Goal: Check status: Check status

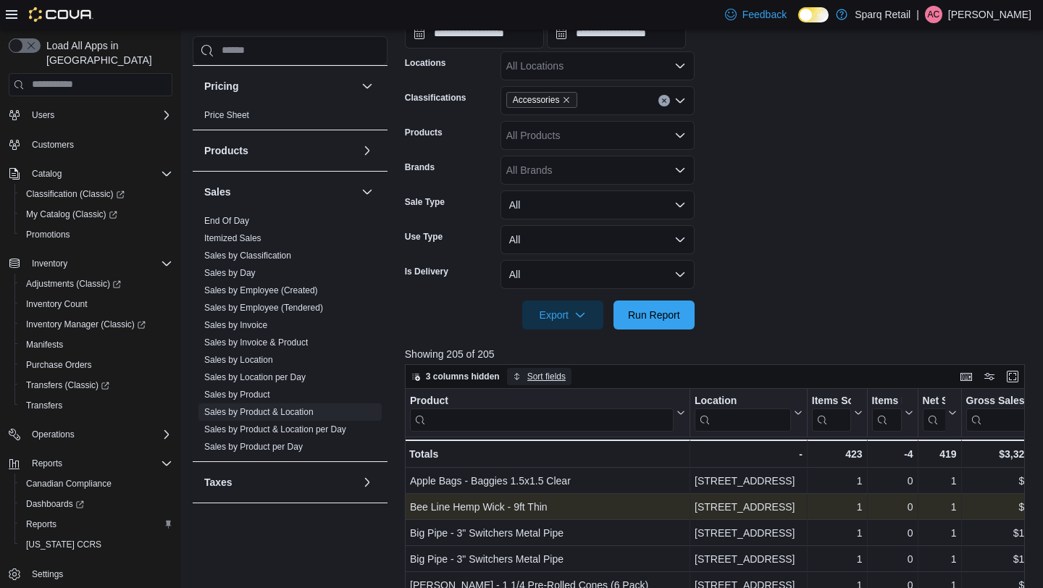
click at [532, 375] on span "Sort fields" at bounding box center [546, 377] width 38 height 12
click at [539, 435] on span "Pick fields to sort by" at bounding box center [553, 433] width 78 height 12
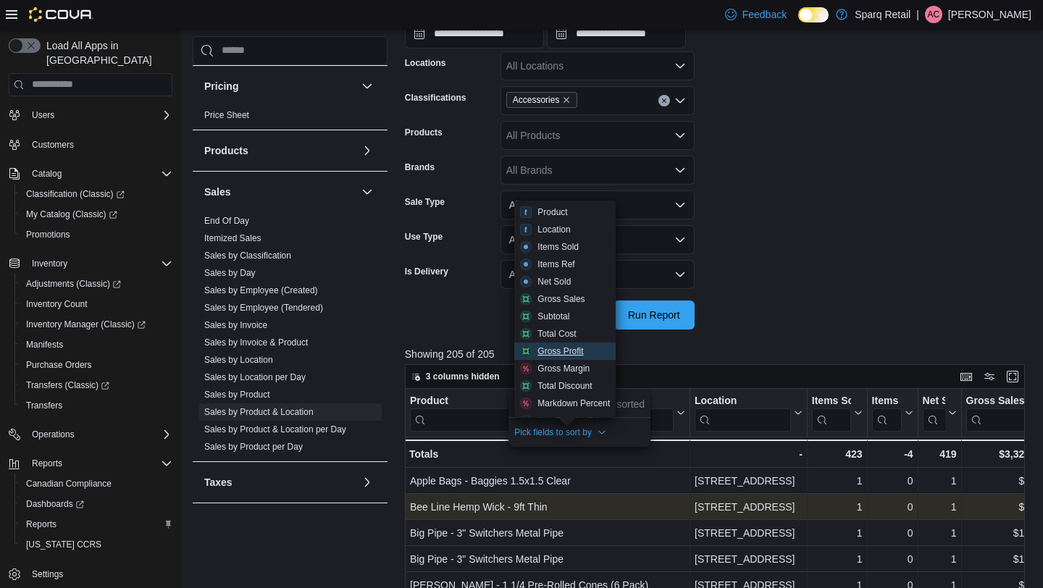
click at [556, 352] on div "Gross Profit" at bounding box center [561, 352] width 46 height 12
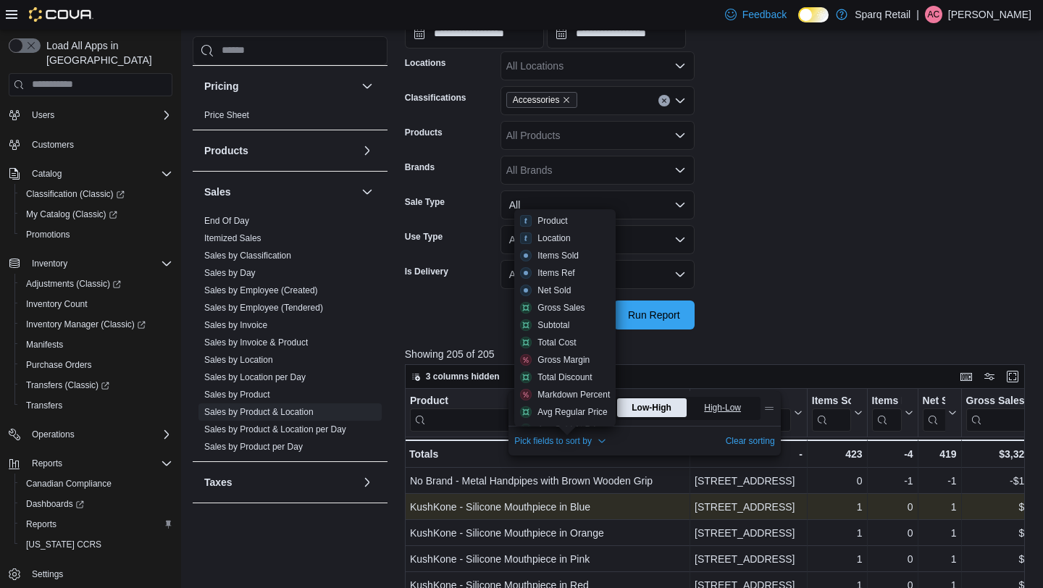
click at [715, 414] on span "High-Low" at bounding box center [724, 408] width 40 height 22
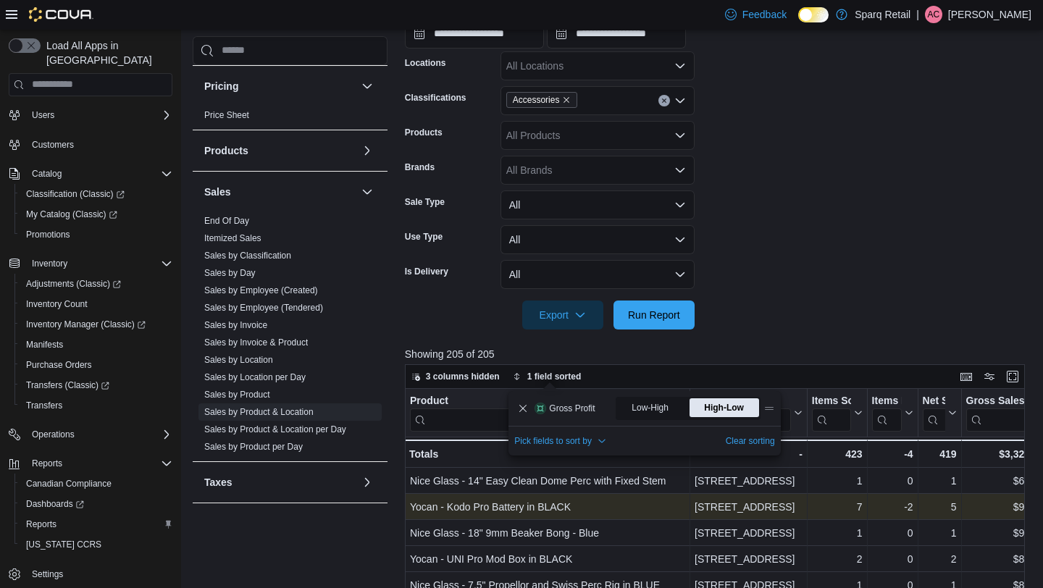
click at [829, 228] on form "**********" at bounding box center [718, 136] width 627 height 385
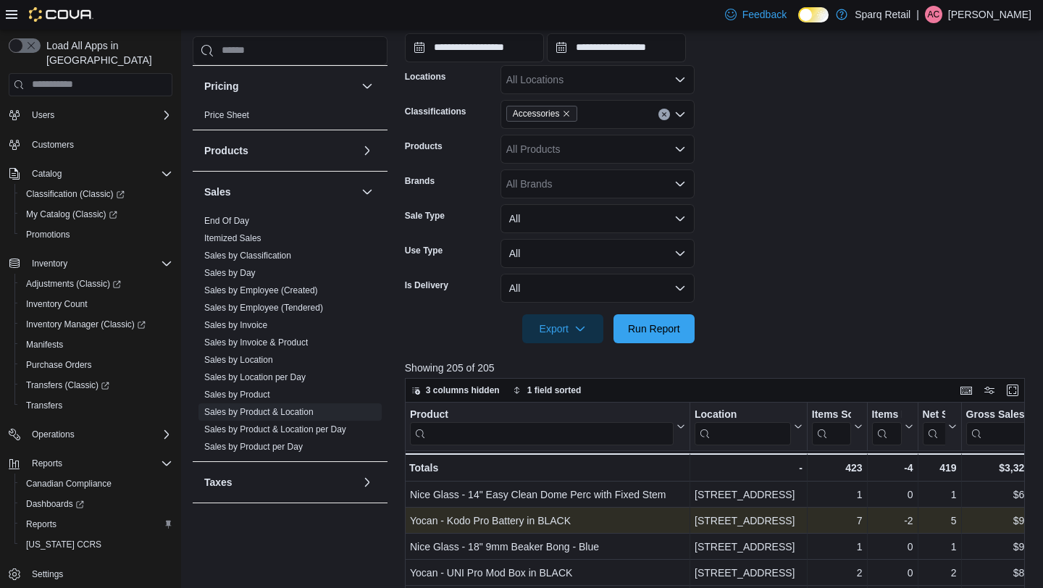
scroll to position [280, 0]
click at [565, 77] on div "All Locations" at bounding box center [598, 78] width 194 height 29
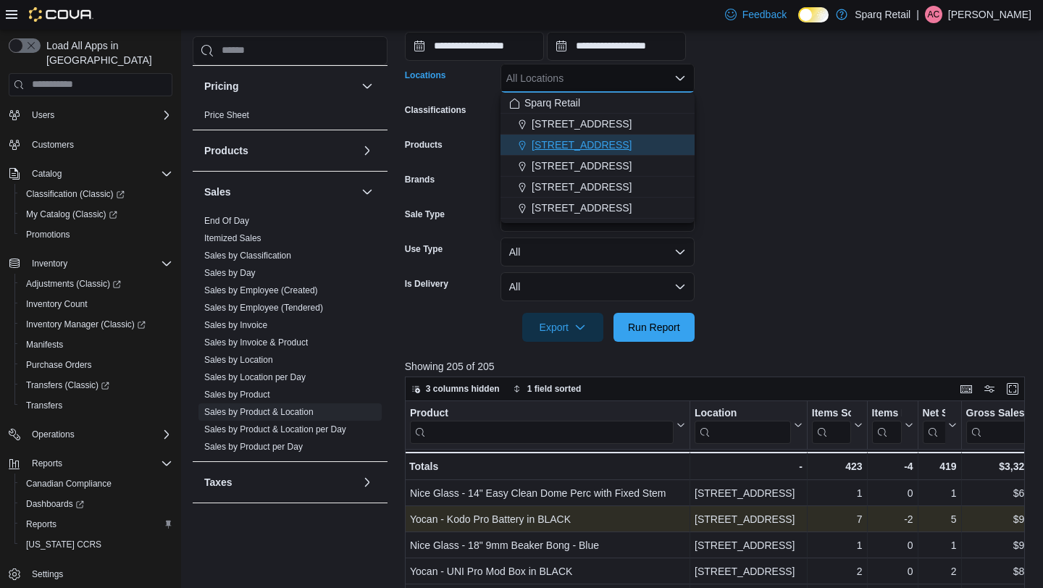
click at [576, 148] on span "[STREET_ADDRESS]" at bounding box center [582, 145] width 100 height 14
click at [803, 161] on form "**********" at bounding box center [718, 149] width 627 height 385
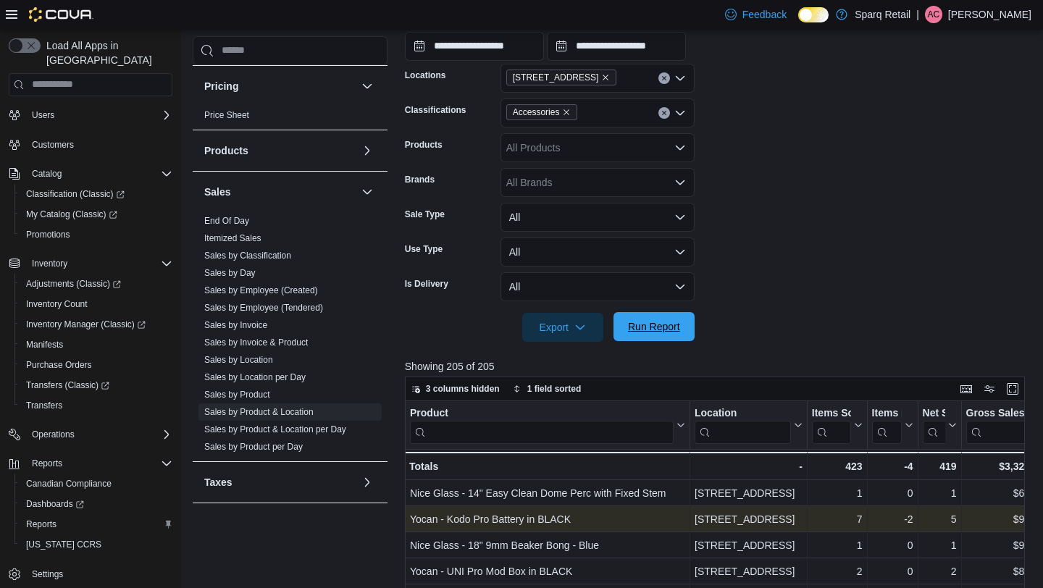
click at [641, 326] on span "Run Report" at bounding box center [654, 326] width 52 height 14
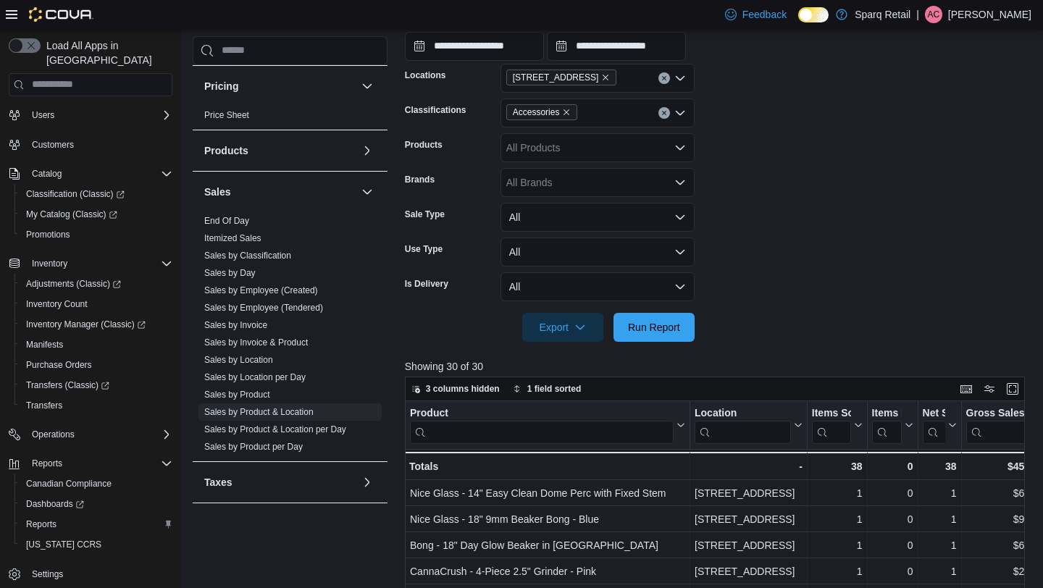
click at [606, 77] on span "[STREET_ADDRESS]" at bounding box center [561, 78] width 111 height 16
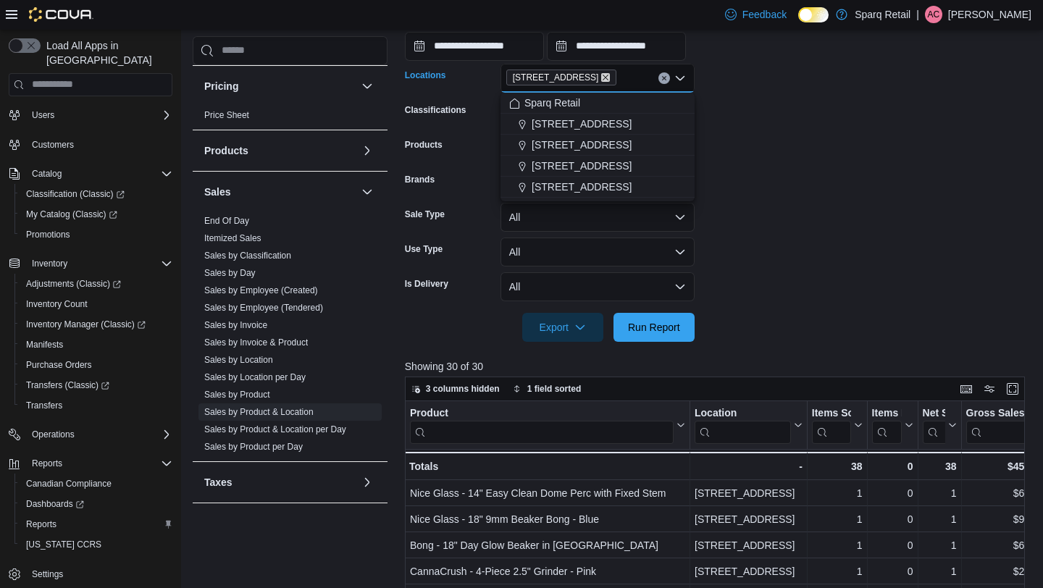
click at [603, 76] on icon "Remove 2367 County Rd 45 from selection in this group" at bounding box center [606, 78] width 6 height 6
click at [602, 162] on span "[STREET_ADDRESS]" at bounding box center [582, 166] width 100 height 14
click at [769, 112] on form "**********" at bounding box center [718, 149] width 627 height 385
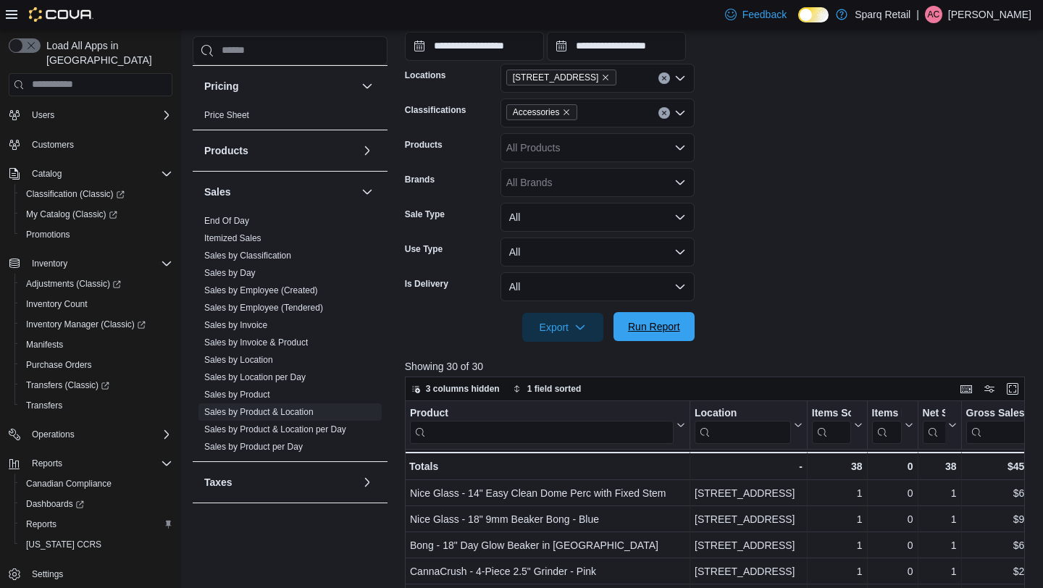
click at [643, 325] on span "Run Report" at bounding box center [654, 326] width 52 height 14
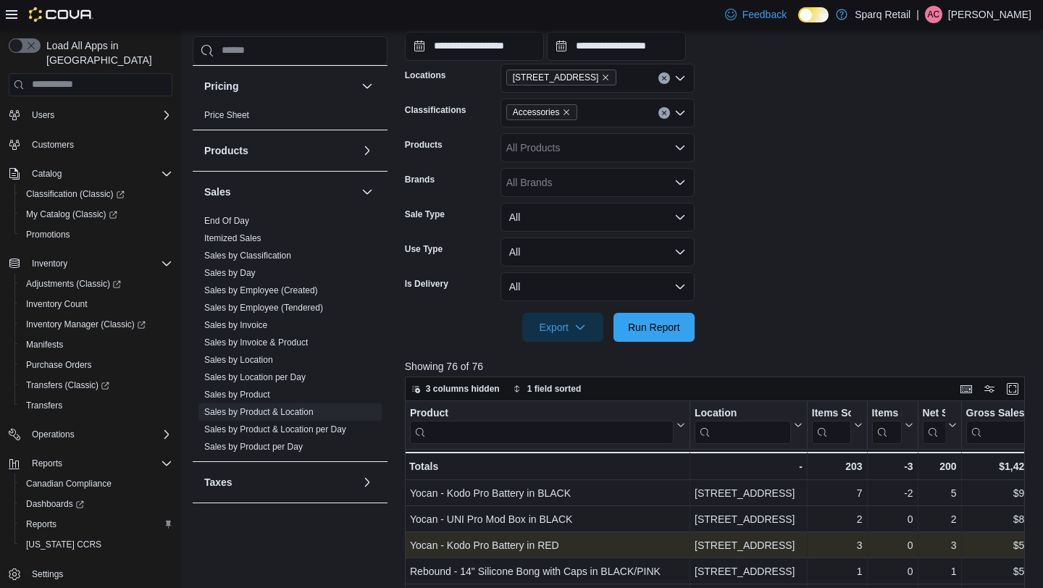
scroll to position [282, 0]
click at [610, 72] on icon "Remove 24-809 Chemong Rd. from selection in this group" at bounding box center [605, 76] width 9 height 9
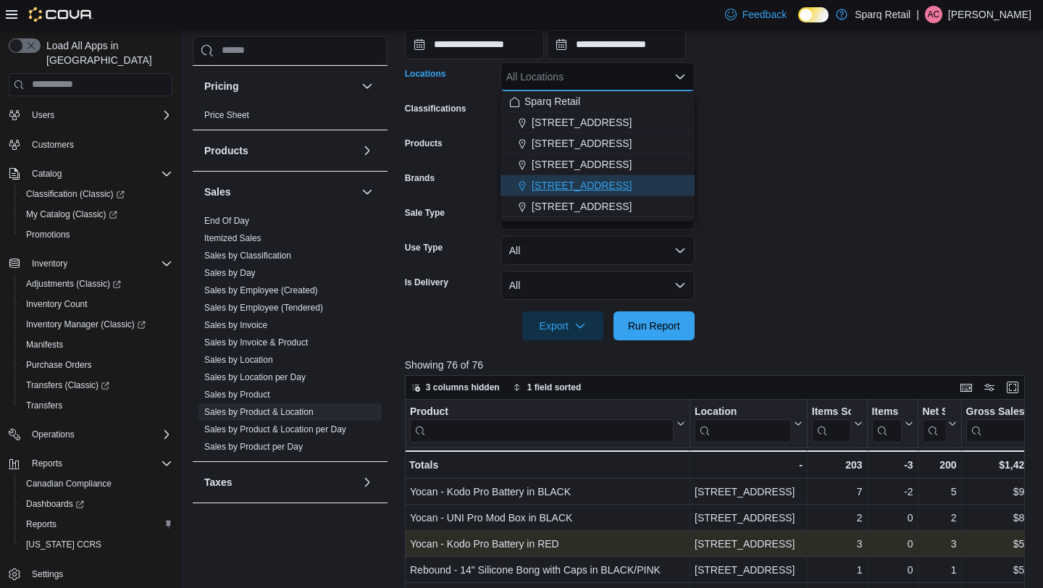
click at [600, 193] on button "[STREET_ADDRESS]" at bounding box center [598, 185] width 194 height 21
click at [754, 138] on form "**********" at bounding box center [718, 147] width 627 height 385
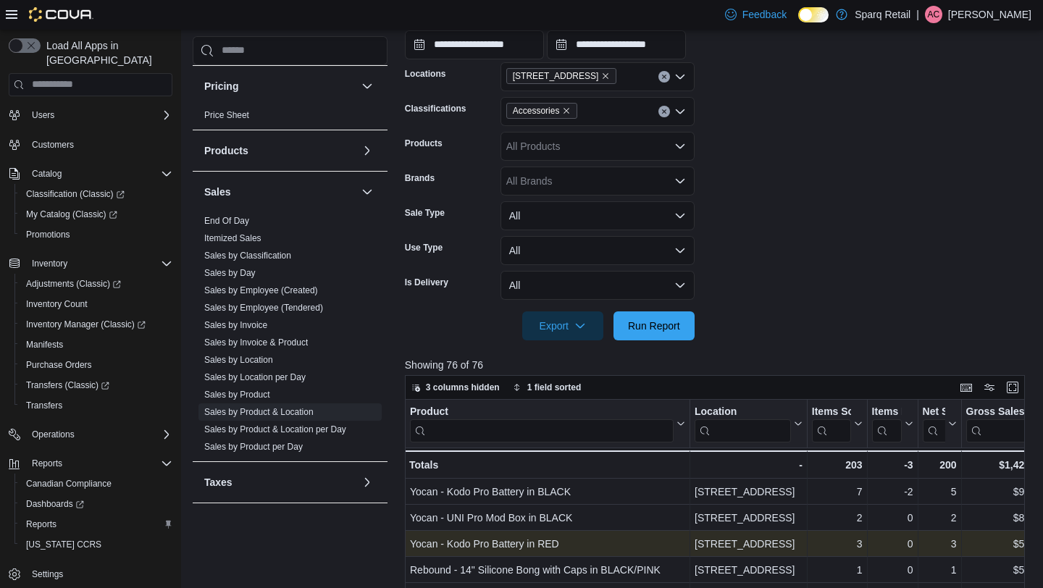
click at [648, 342] on div at bounding box center [718, 349] width 627 height 17
click at [646, 315] on span "Run Report" at bounding box center [654, 325] width 64 height 29
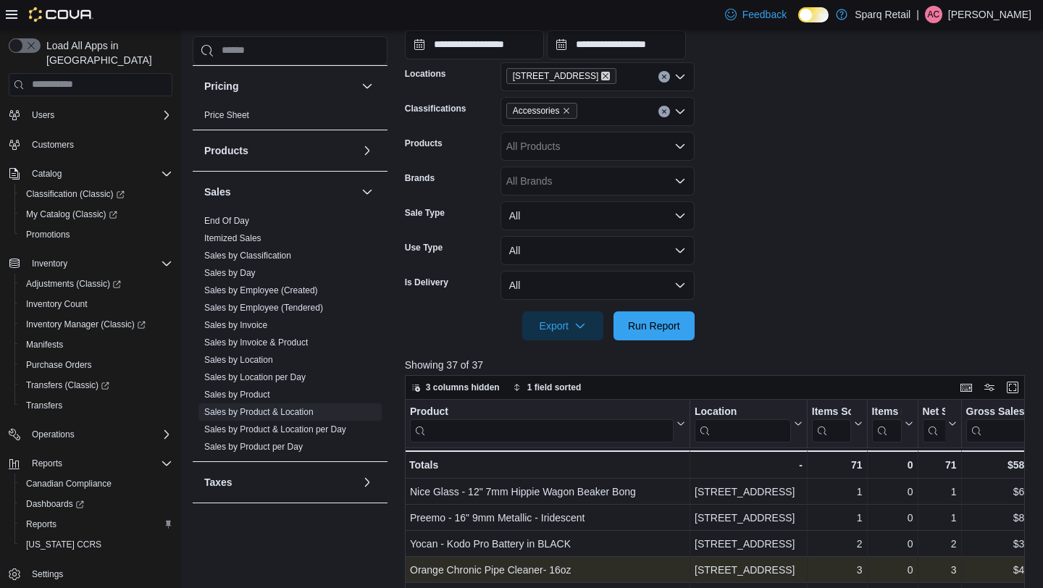
click at [604, 73] on icon "Remove 340 Charlotte Street from selection in this group" at bounding box center [606, 76] width 6 height 6
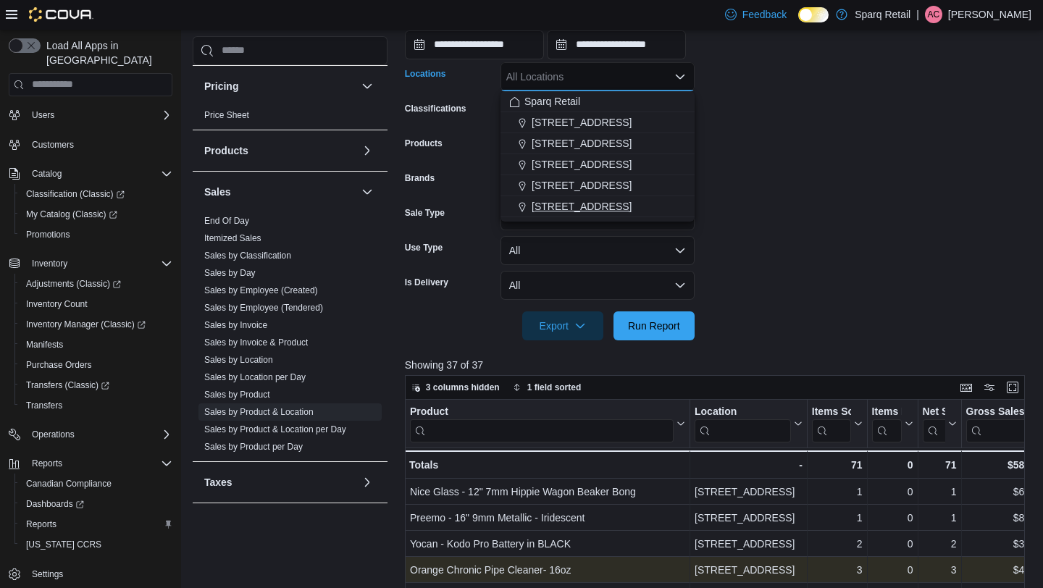
click at [588, 203] on span "[STREET_ADDRESS]" at bounding box center [582, 206] width 100 height 14
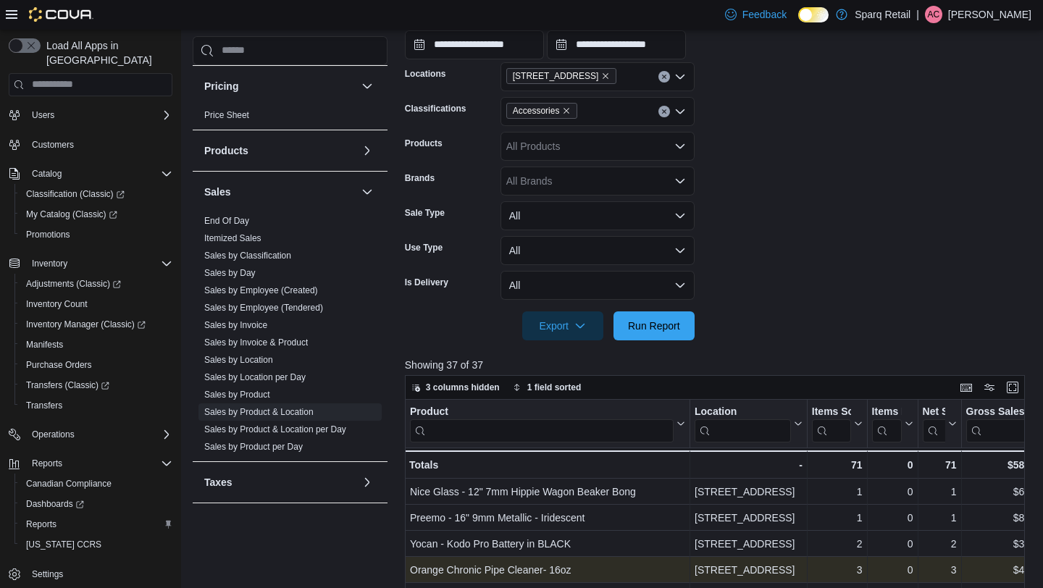
click at [781, 146] on form "**********" at bounding box center [718, 147] width 627 height 385
click at [622, 348] on div at bounding box center [718, 349] width 627 height 17
click at [635, 333] on span "Run Report" at bounding box center [654, 325] width 64 height 29
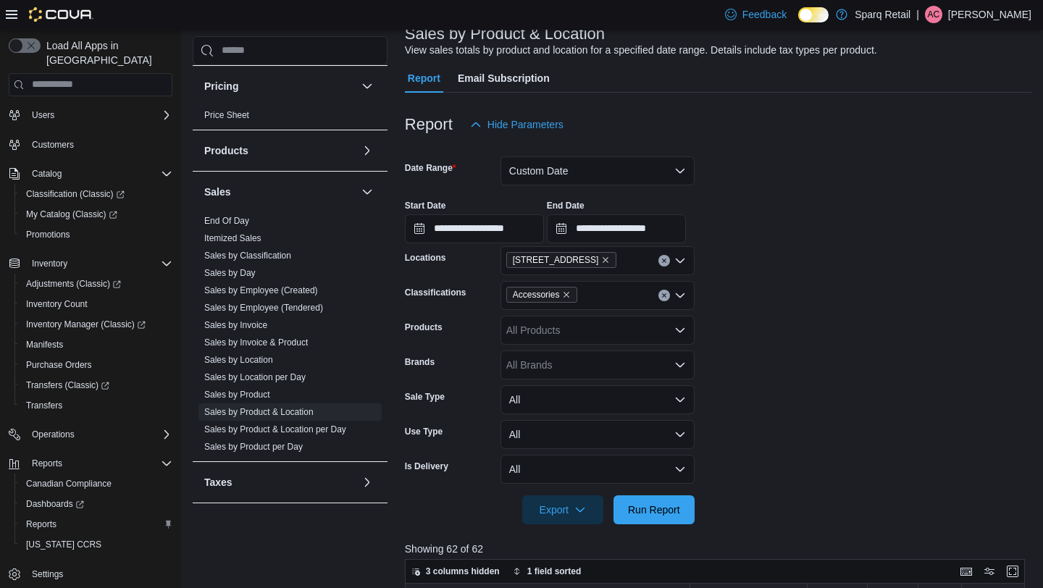
scroll to position [64, 0]
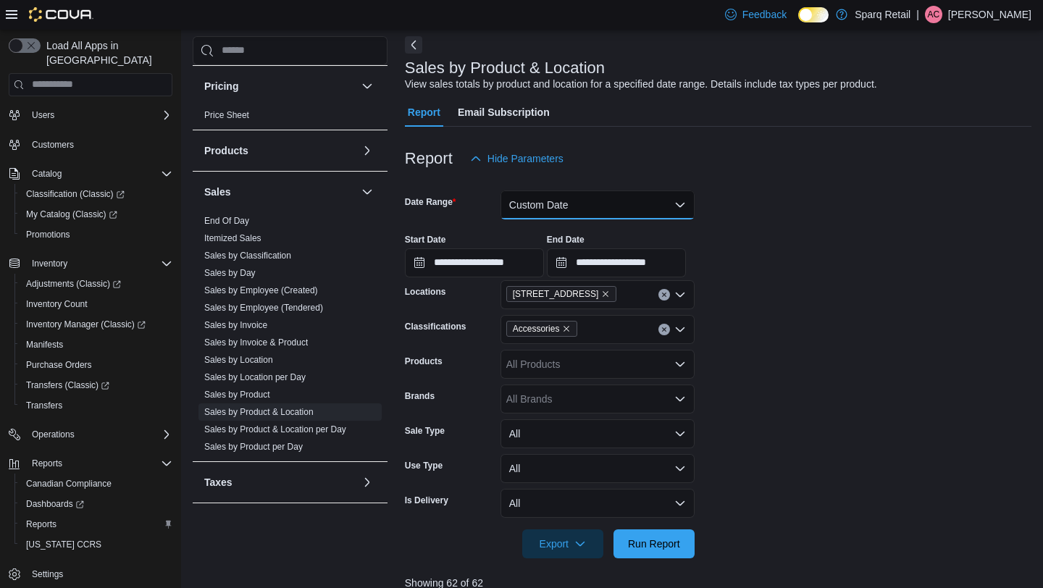
click at [546, 206] on button "Custom Date" at bounding box center [598, 205] width 194 height 29
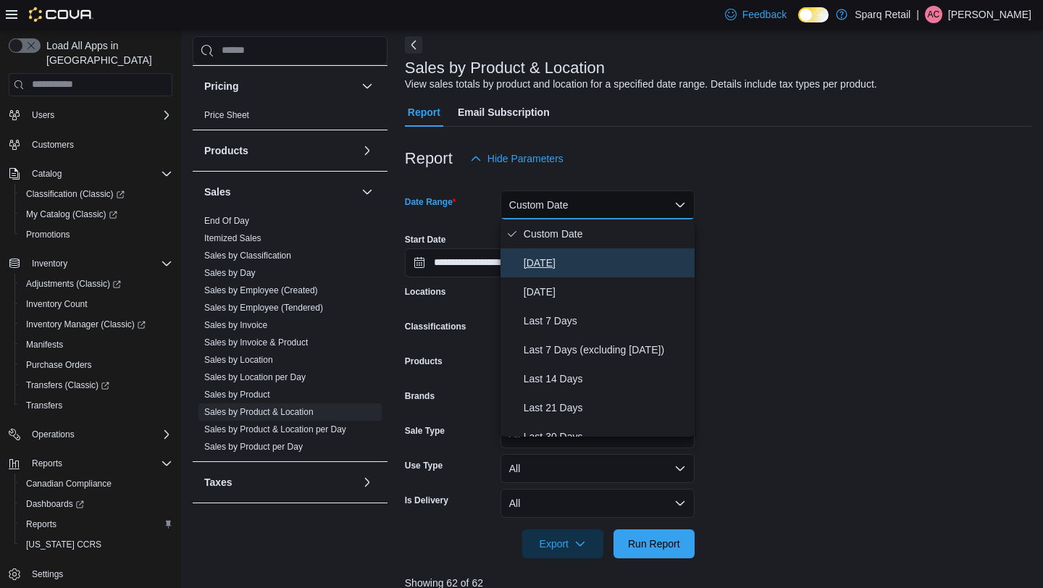
click at [543, 260] on span "[DATE]" at bounding box center [606, 262] width 165 height 17
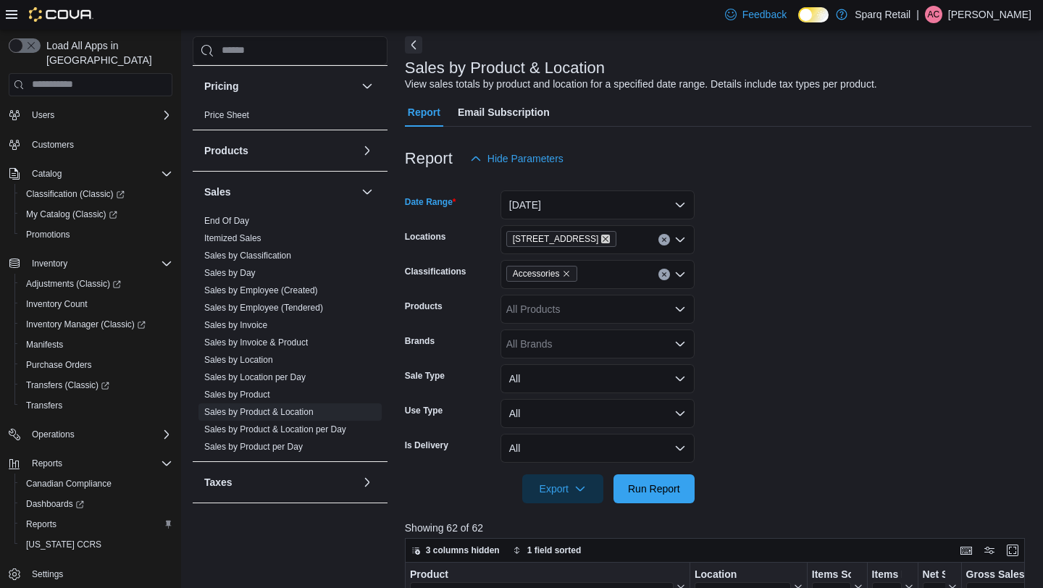
click at [610, 237] on icon "Remove 4-861 Lansdowne St W. from selection in this group" at bounding box center [605, 239] width 9 height 9
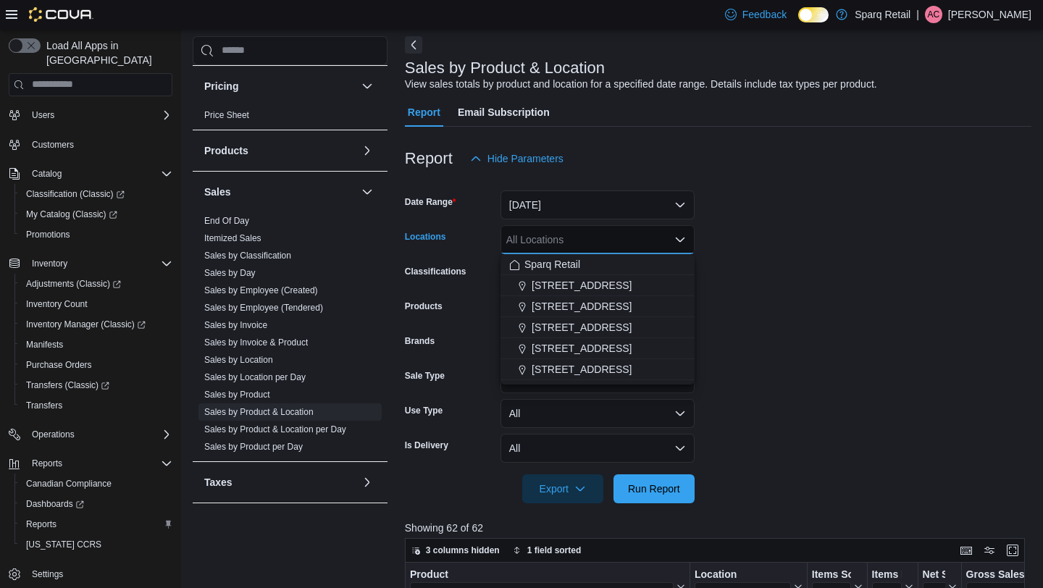
click at [756, 237] on form "Date Range [DATE] Locations All Locations Combo box. Selected. Combo box input.…" at bounding box center [718, 338] width 627 height 330
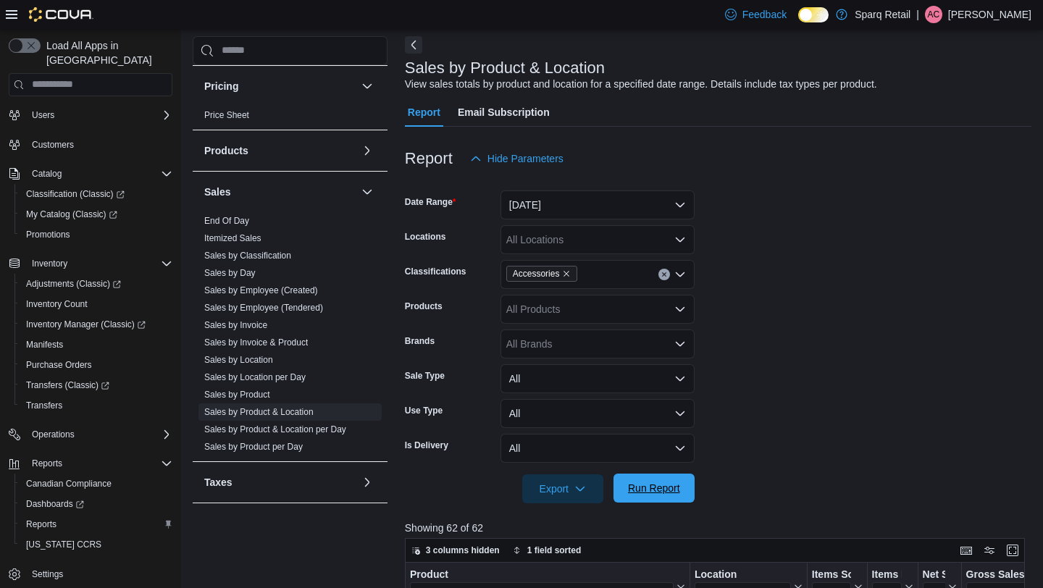
click at [628, 488] on span "Run Report" at bounding box center [654, 488] width 52 height 14
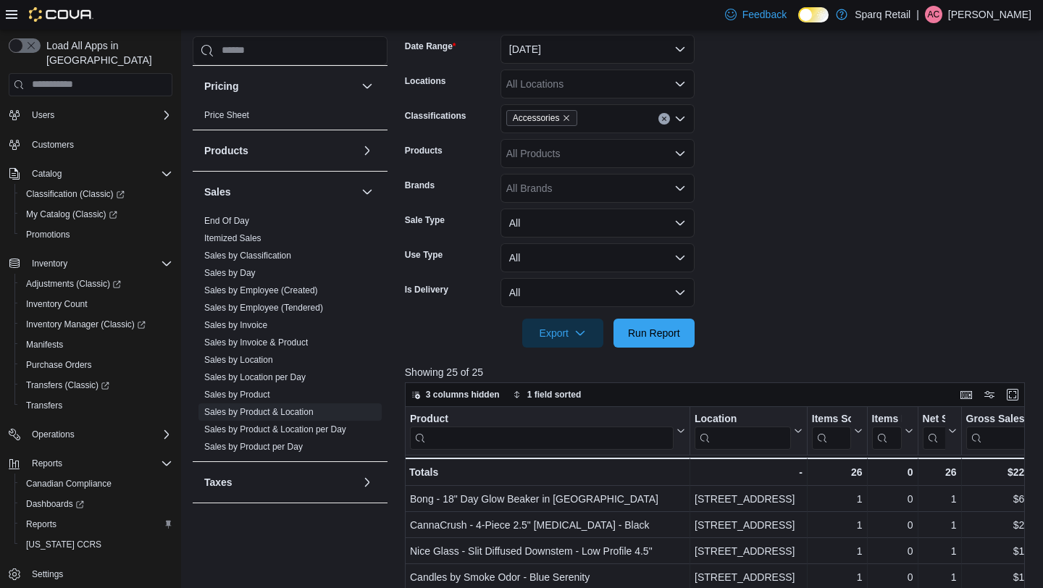
scroll to position [496, 0]
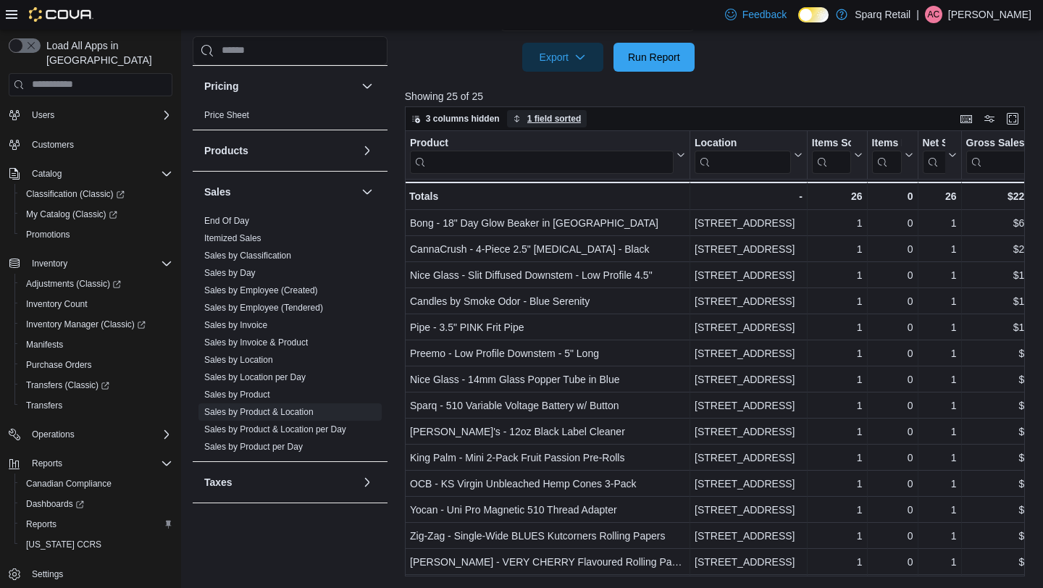
click at [543, 116] on span "1 field sorted" at bounding box center [554, 119] width 54 height 12
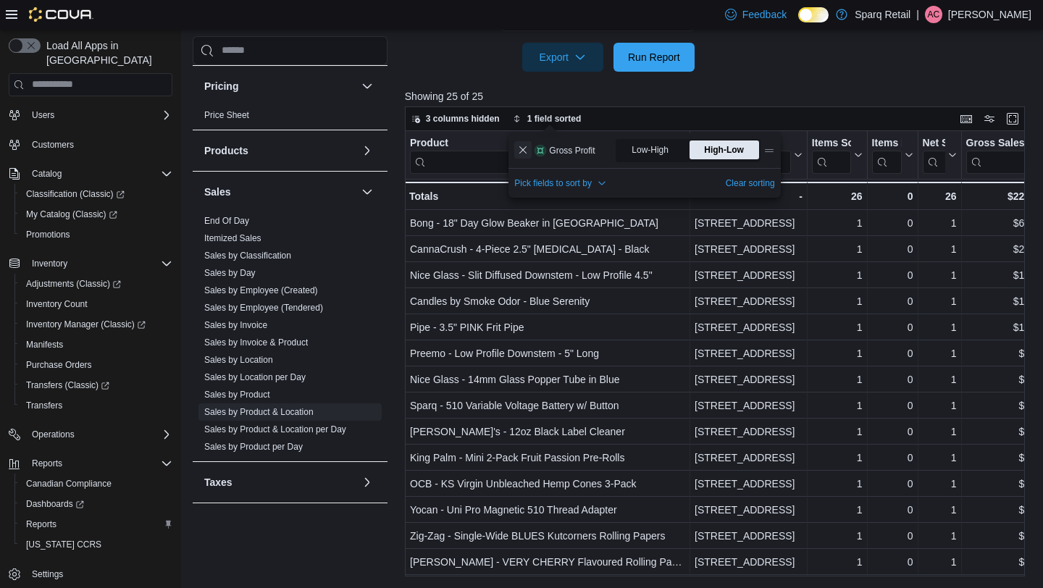
click at [522, 151] on button "Remove Gross Profit from data grid sort" at bounding box center [522, 149] width 17 height 17
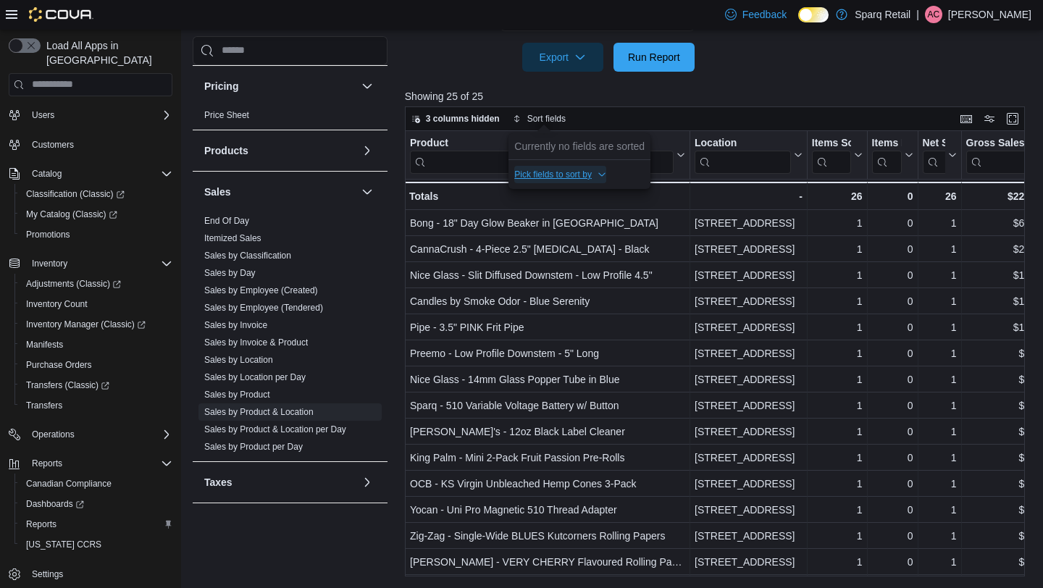
click at [539, 177] on span "Pick fields to sort by" at bounding box center [553, 175] width 78 height 12
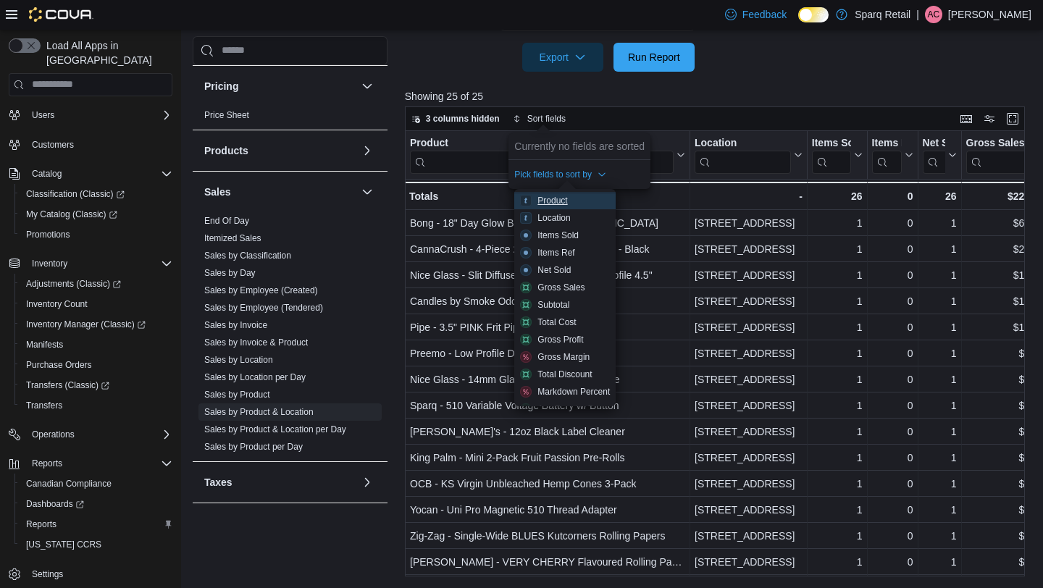
click at [545, 203] on div "Product" at bounding box center [553, 201] width 30 height 12
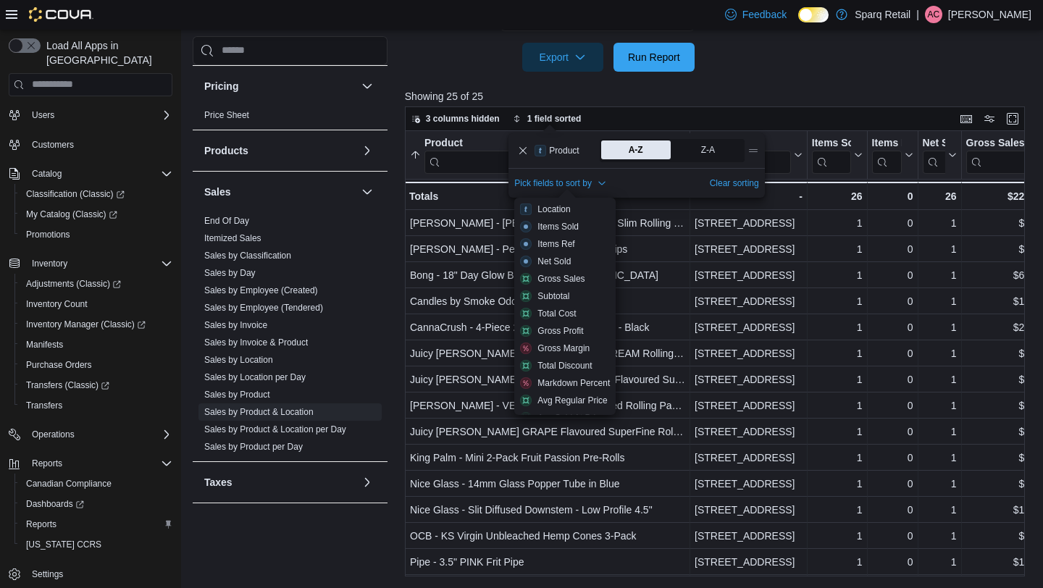
click at [709, 89] on p "Showing 25 of 25" at bounding box center [718, 96] width 627 height 14
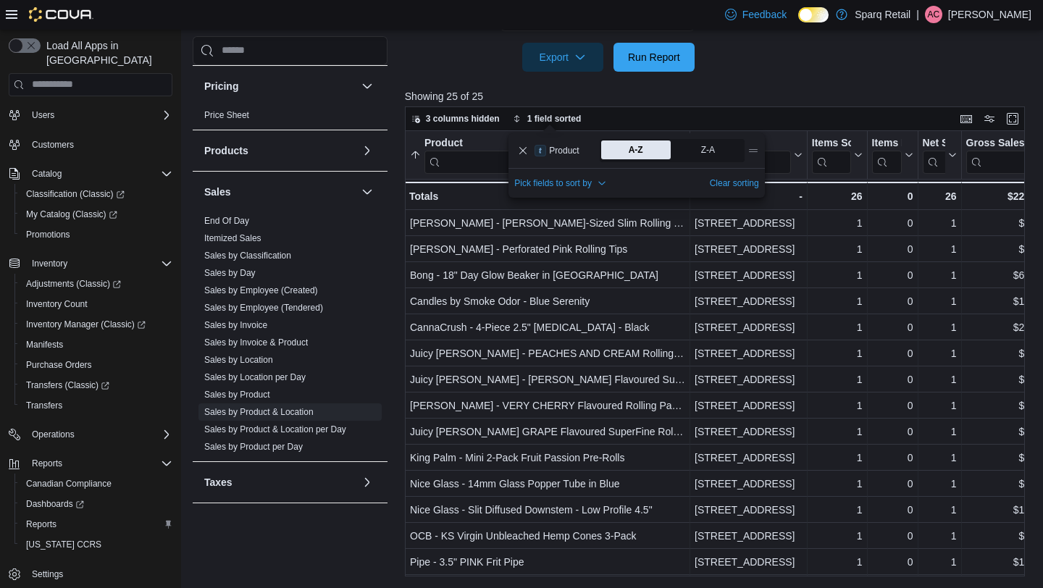
click at [709, 89] on p "Showing 25 of 25" at bounding box center [718, 96] width 627 height 14
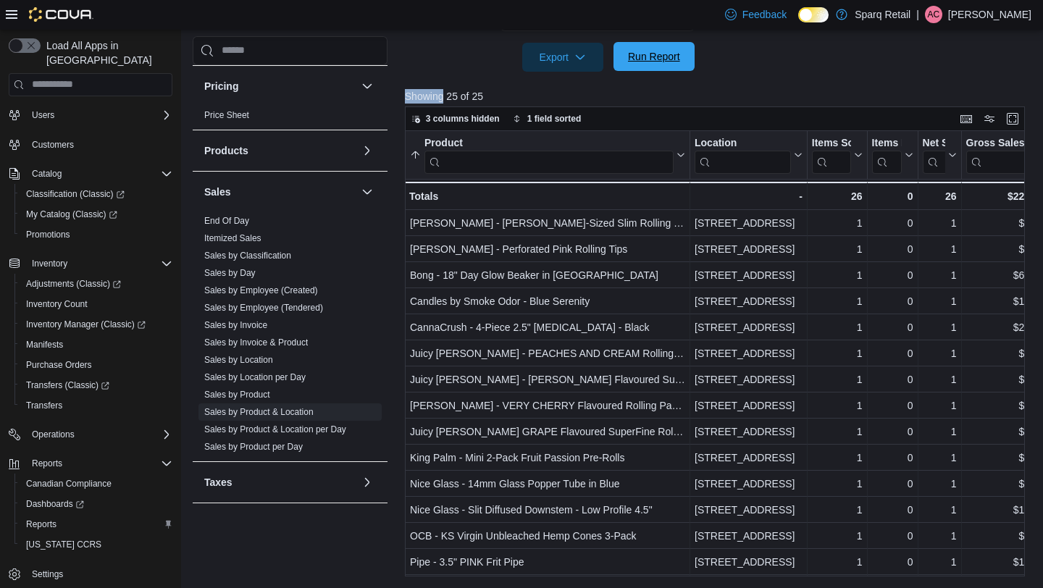
click at [657, 50] on span "Run Report" at bounding box center [654, 56] width 52 height 14
